Goal: Find specific page/section

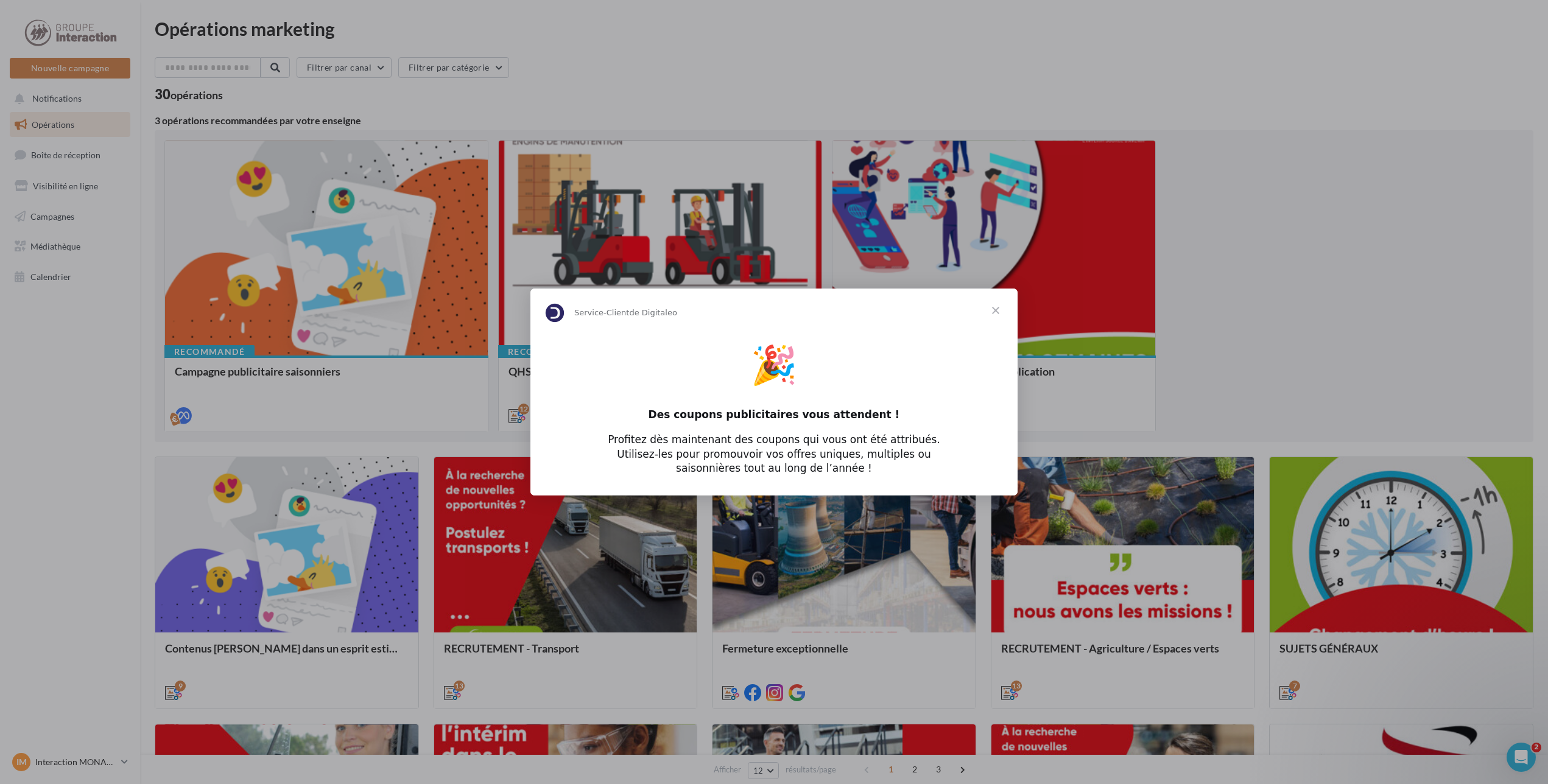
click at [996, 313] on span "Fermer" at bounding box center [996, 311] width 44 height 44
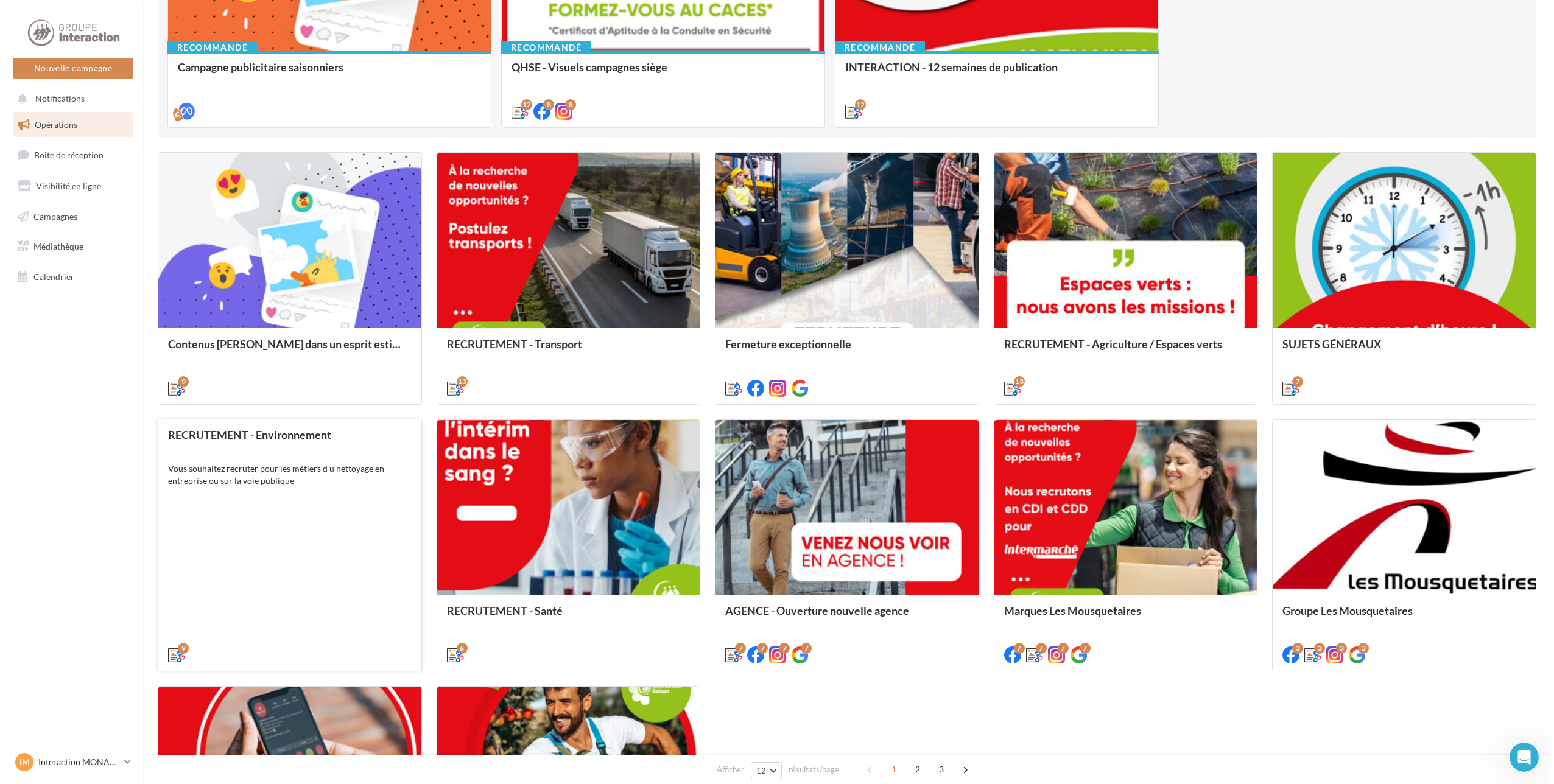
scroll to position [366, 0]
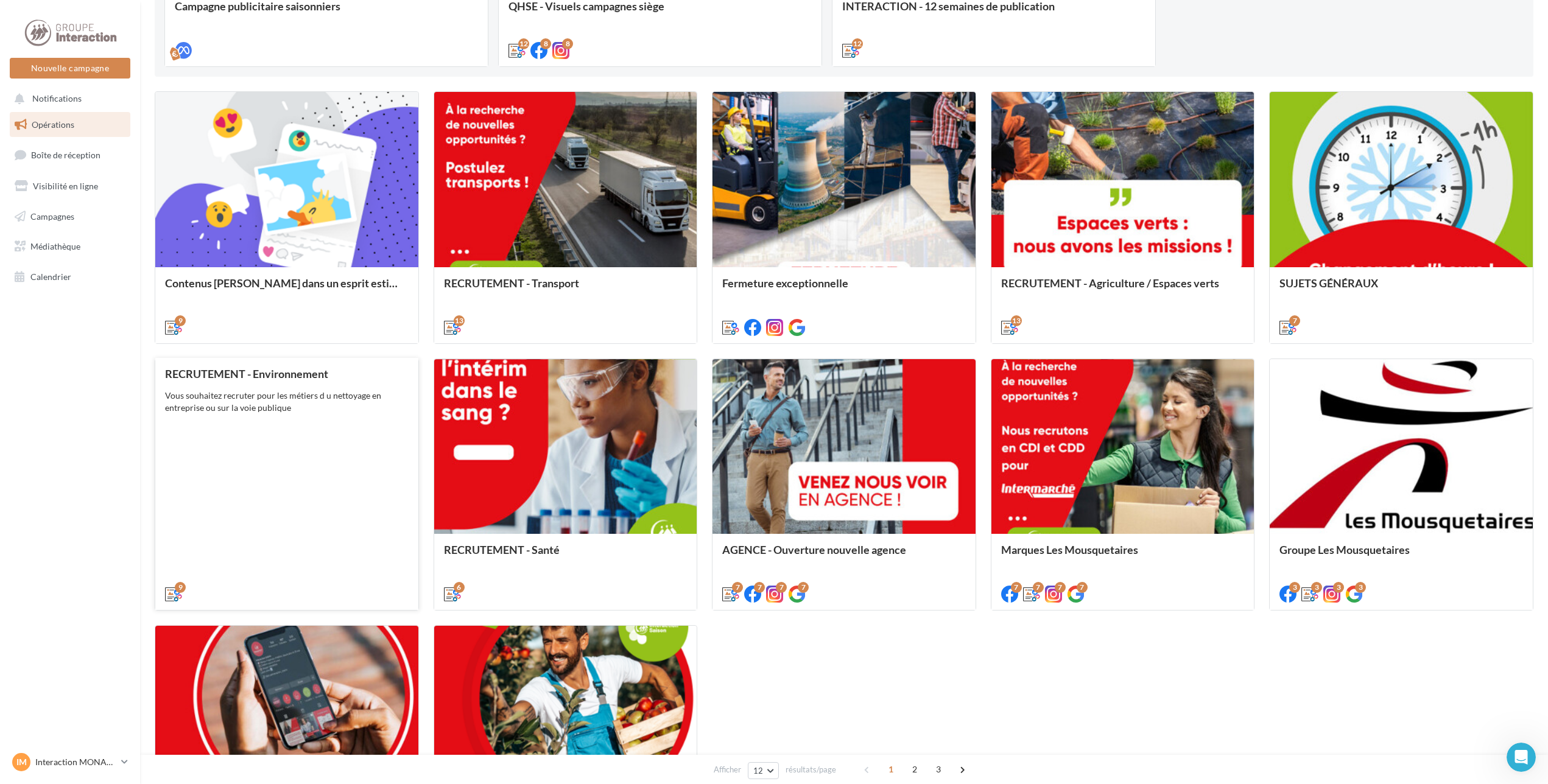
click at [352, 443] on div "RECRUTEMENT - Environnement Vous souhaitez recruter pour les métiers d u nettoy…" at bounding box center [287, 483] width 243 height 232
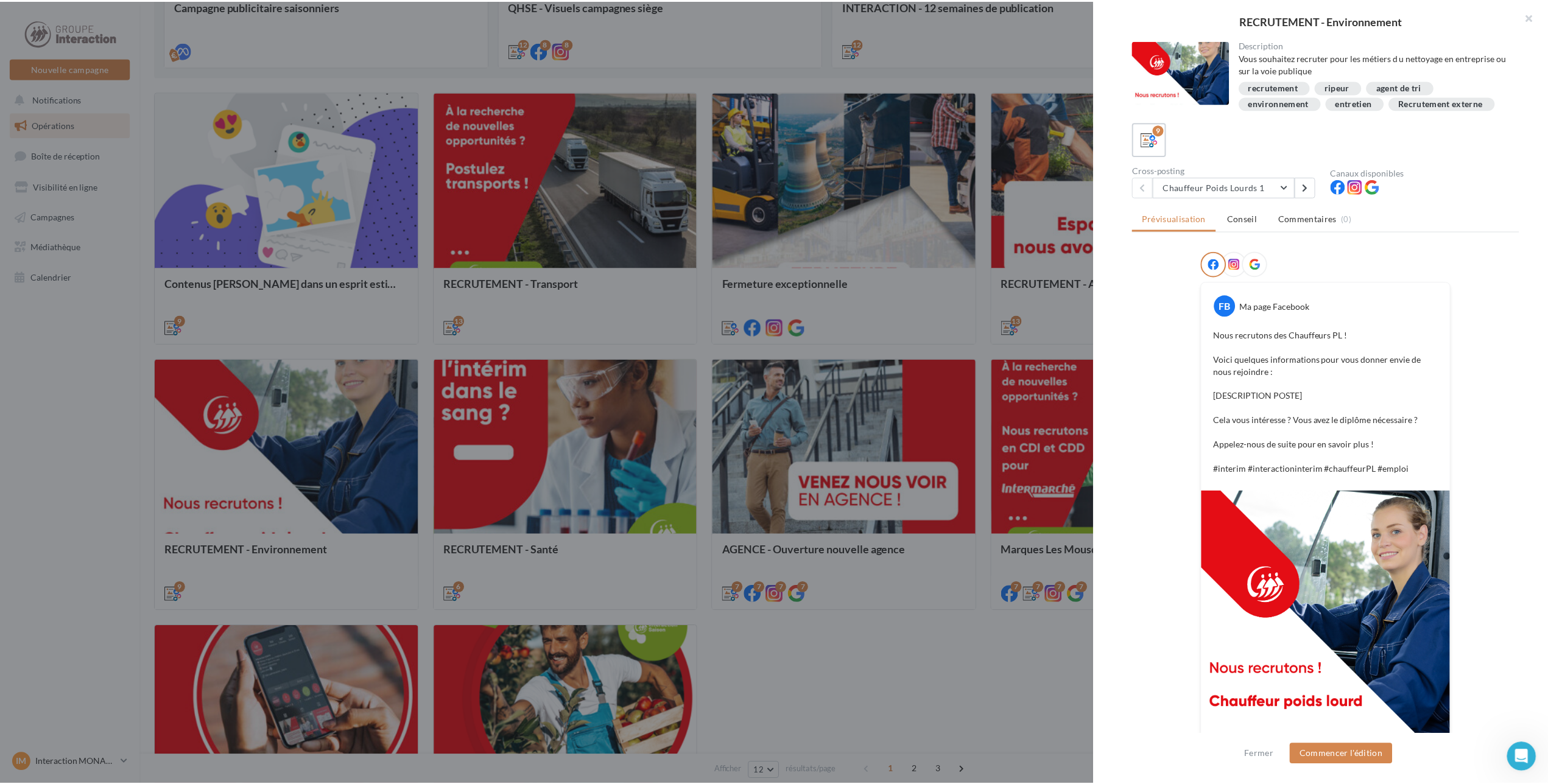
scroll to position [12, 0]
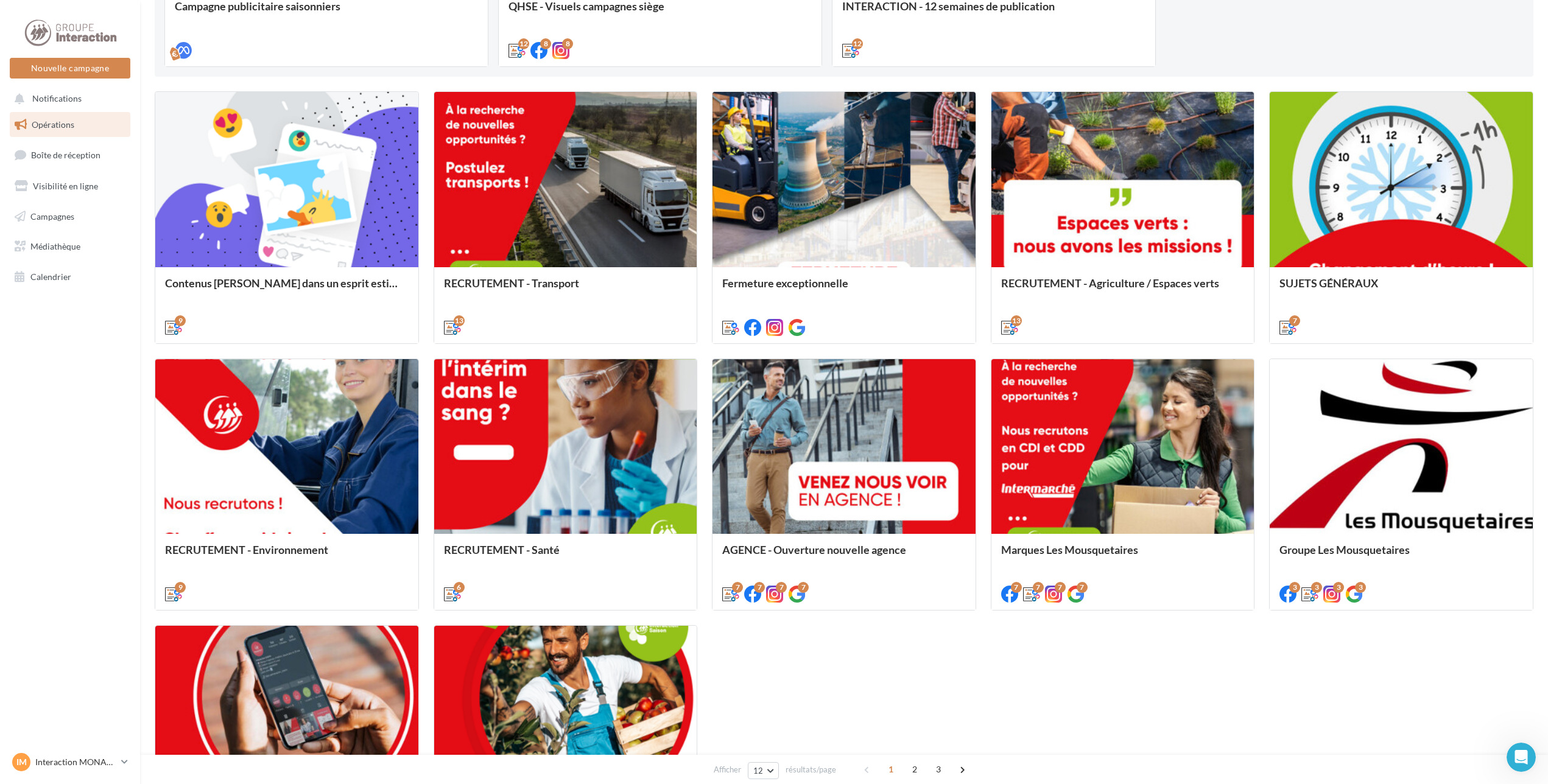
scroll to position [560, 0]
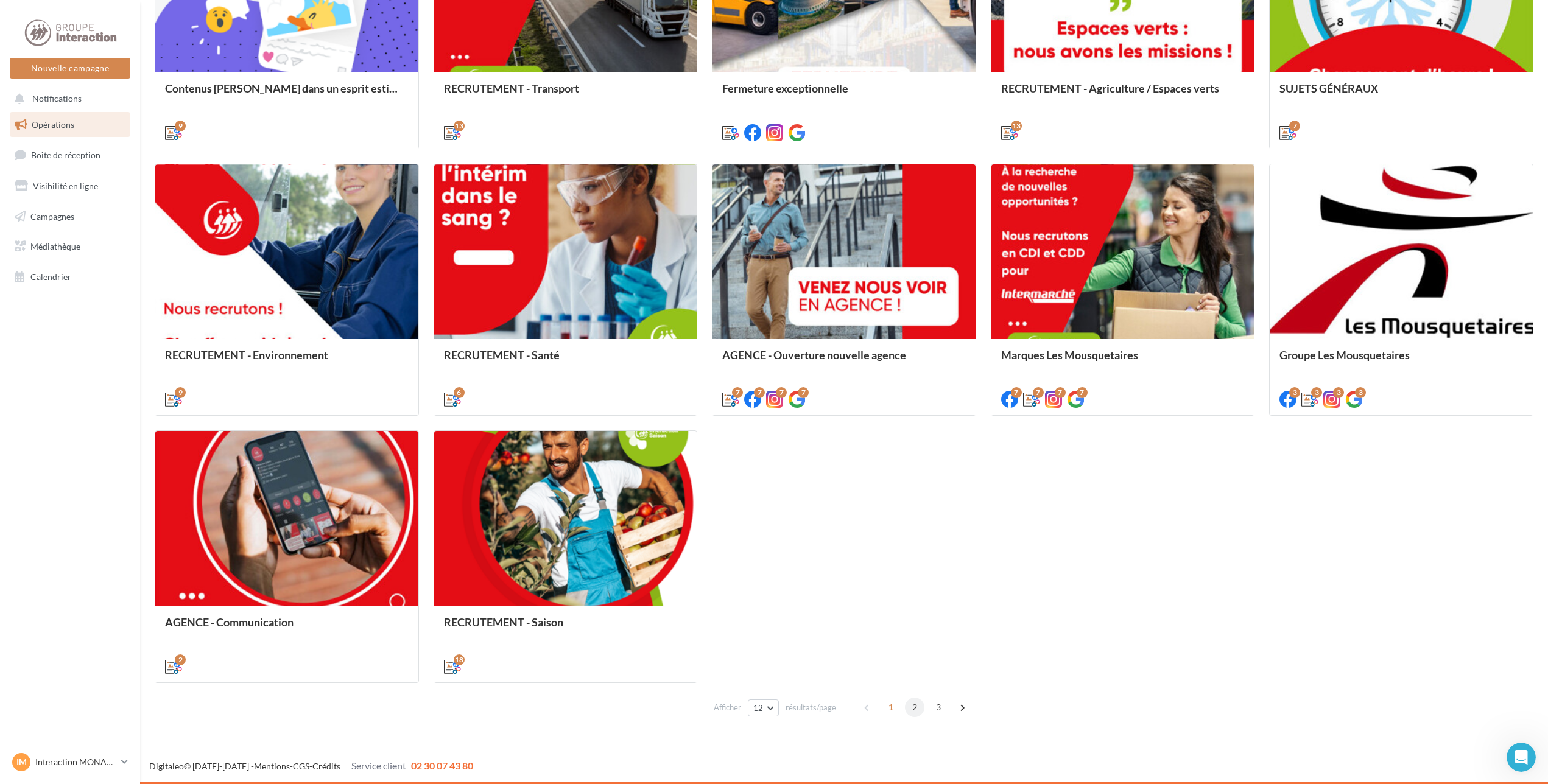
click at [913, 708] on span "2" at bounding box center [915, 707] width 20 height 20
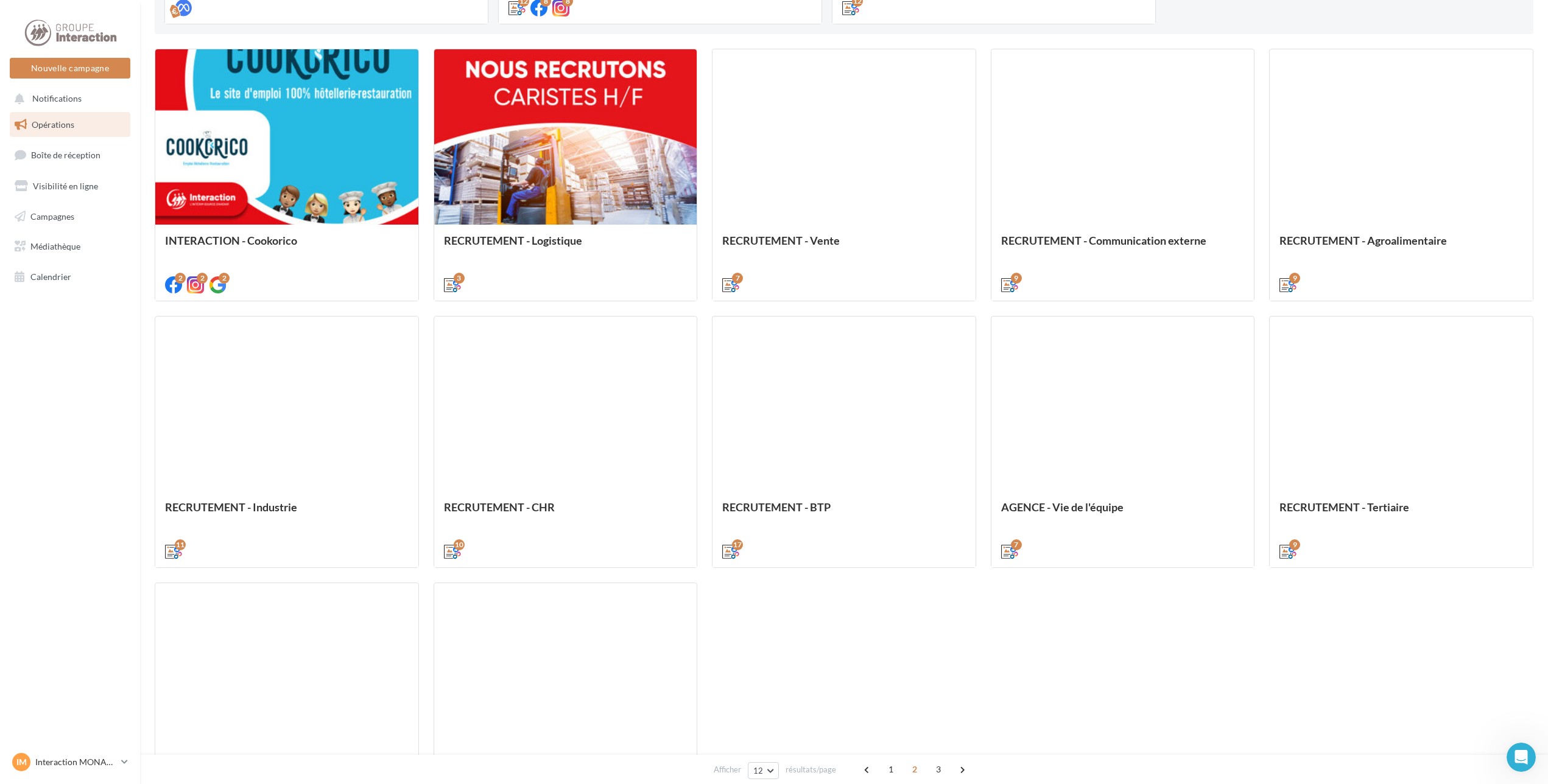
scroll to position [469, 0]
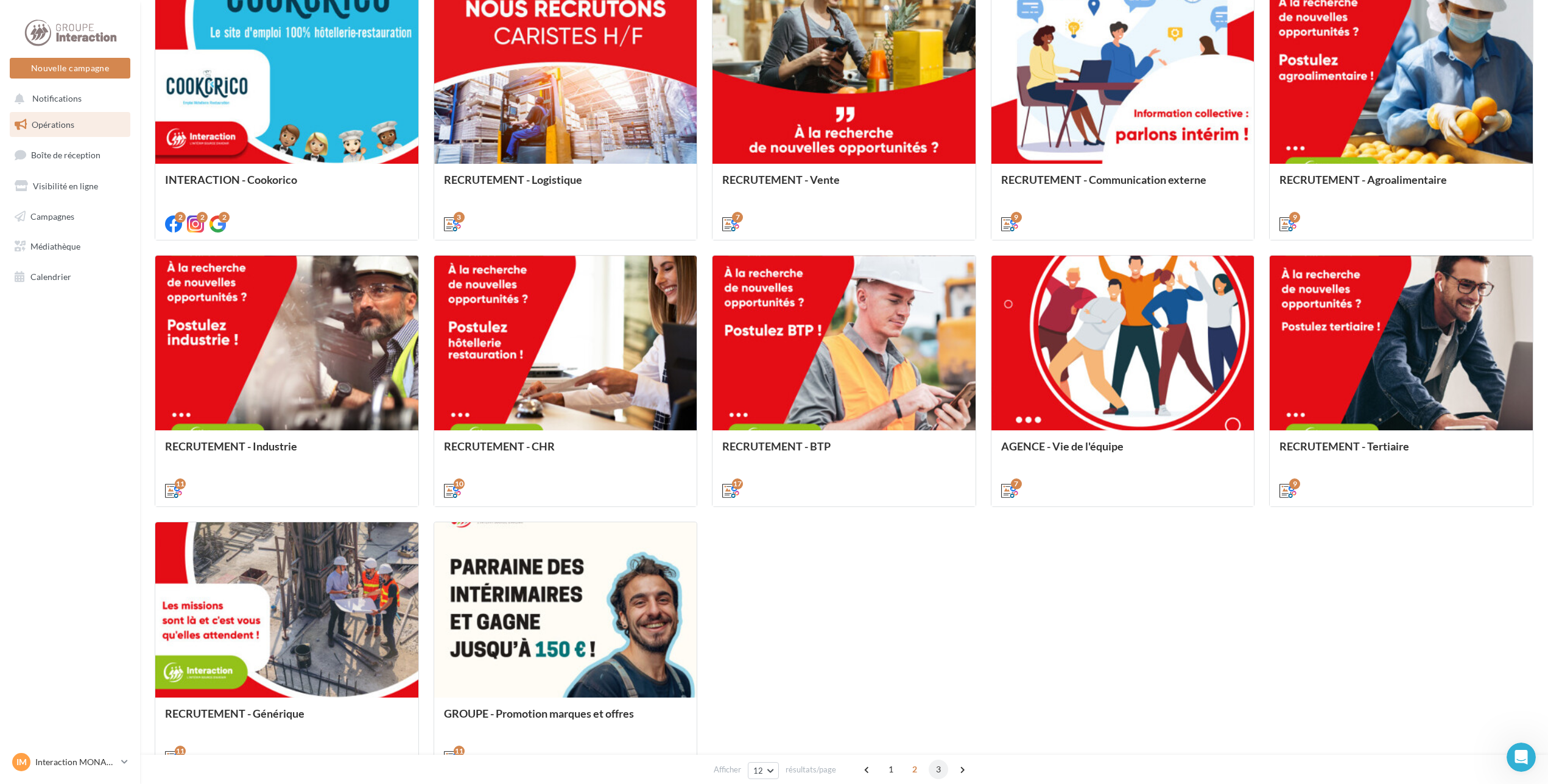
click at [937, 771] on span "3" at bounding box center [938, 769] width 20 height 20
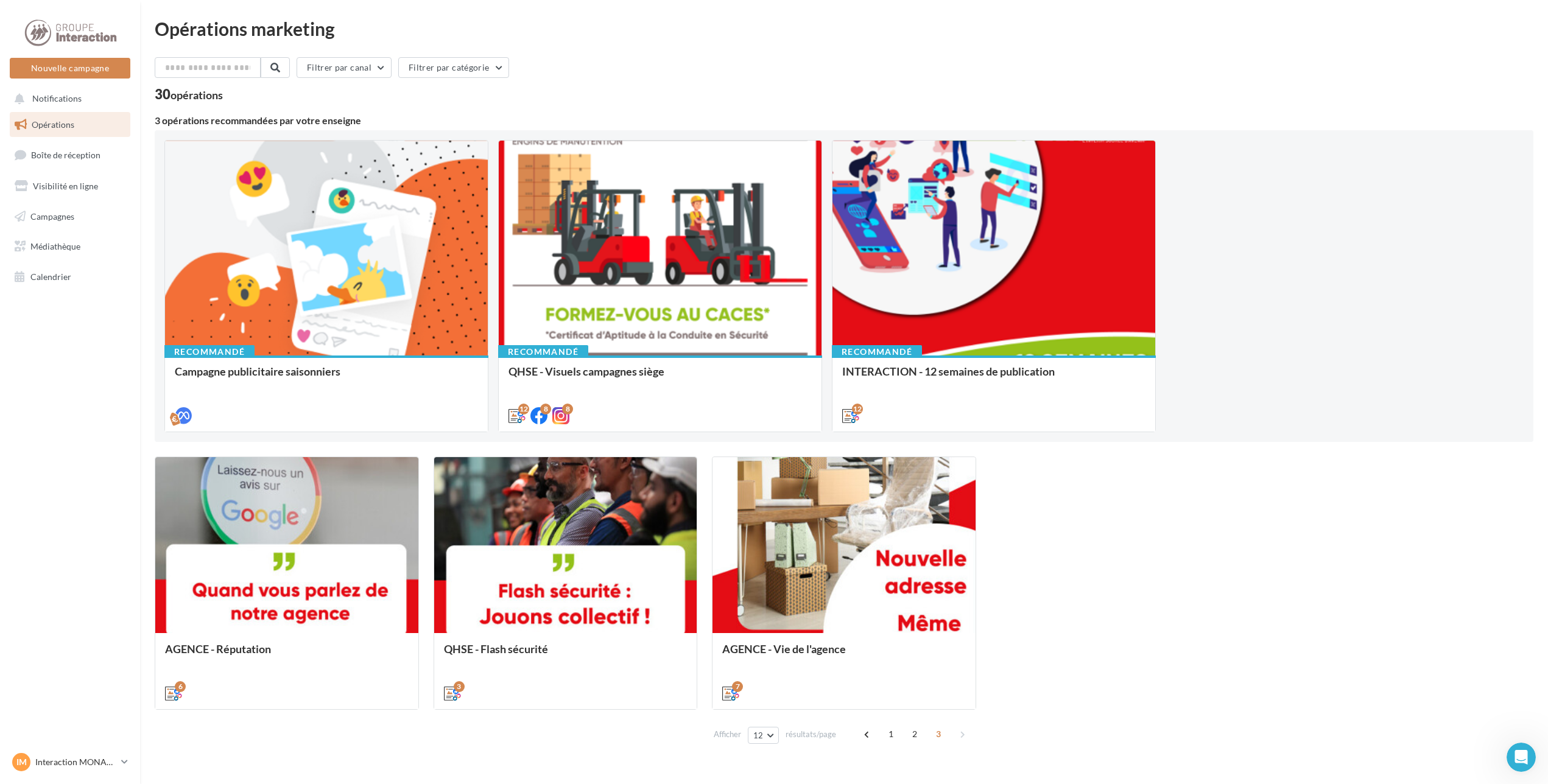
scroll to position [27, 0]
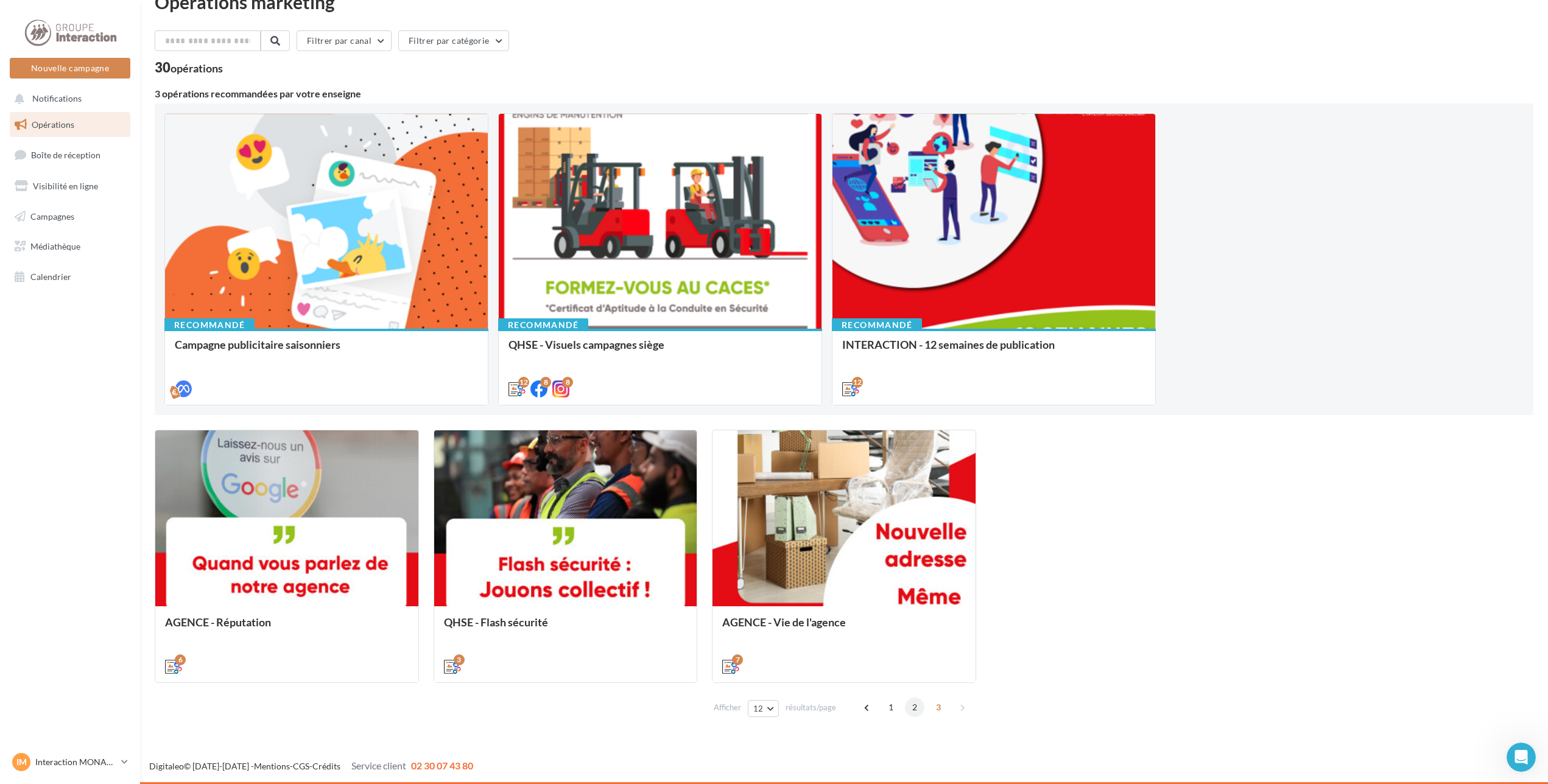
click at [911, 707] on span "2" at bounding box center [915, 707] width 20 height 20
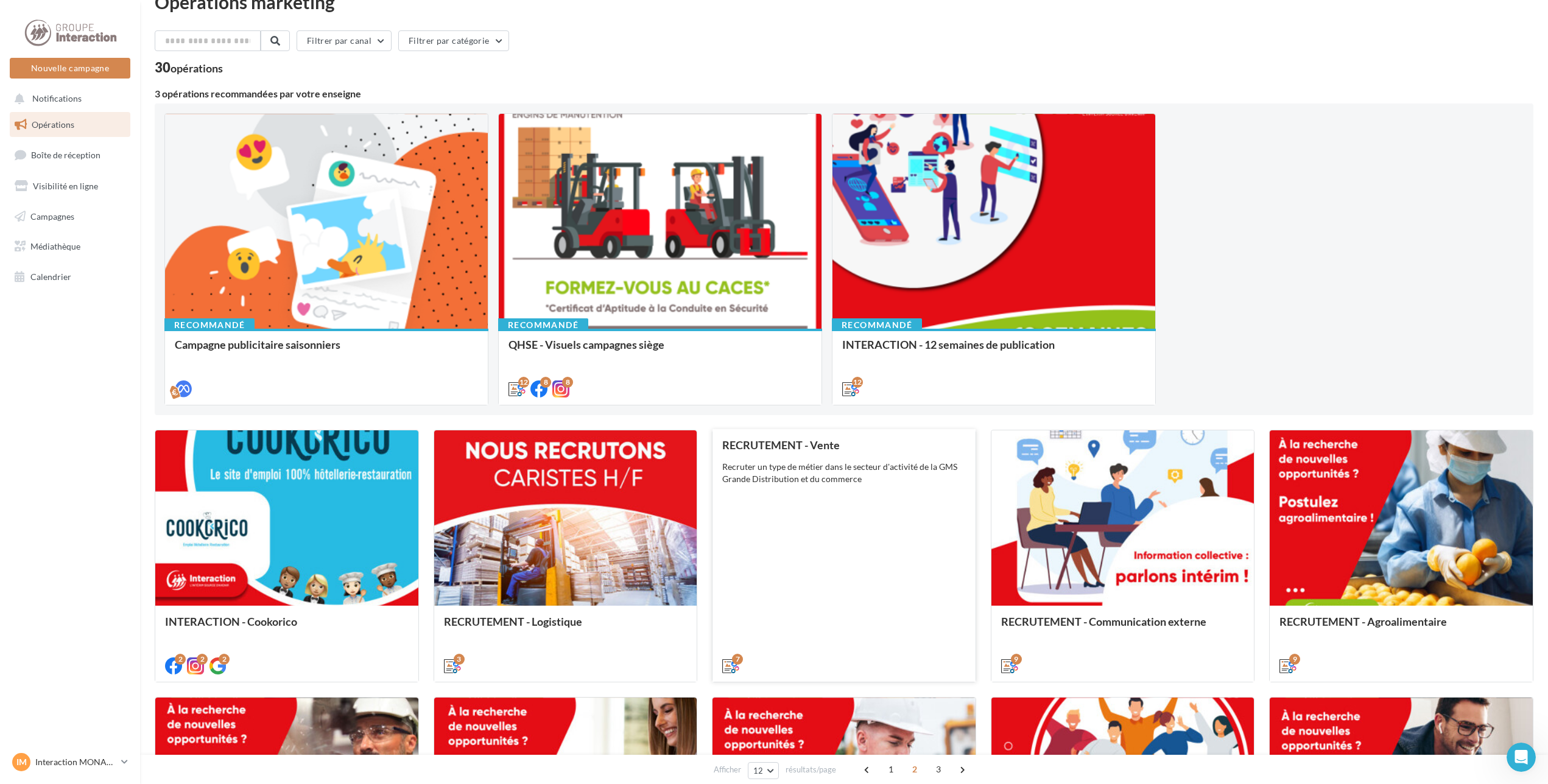
scroll to position [0, 0]
